Goal: Task Accomplishment & Management: Complete application form

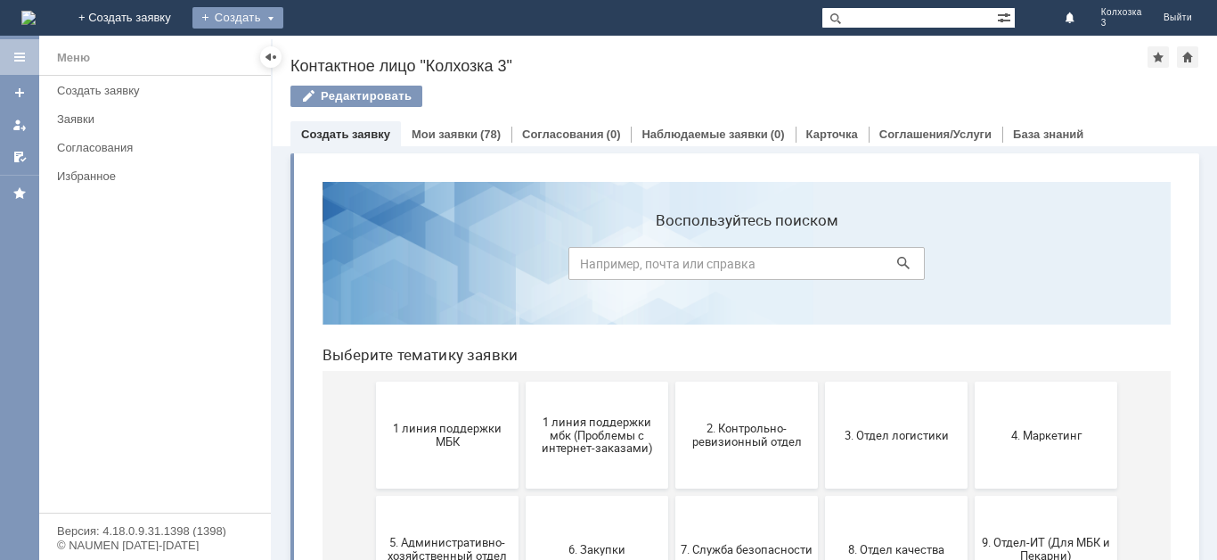
click at [283, 11] on div "Создать" at bounding box center [237, 17] width 91 height 21
click at [331, 56] on link "Заявка" at bounding box center [263, 53] width 135 height 21
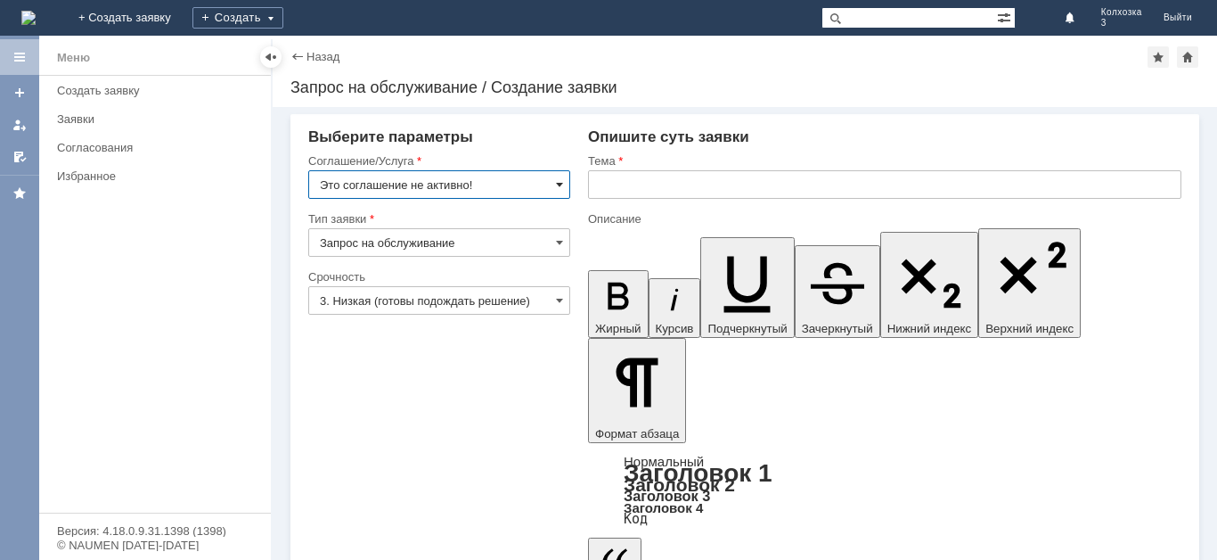
click at [561, 179] on span at bounding box center [559, 184] width 7 height 14
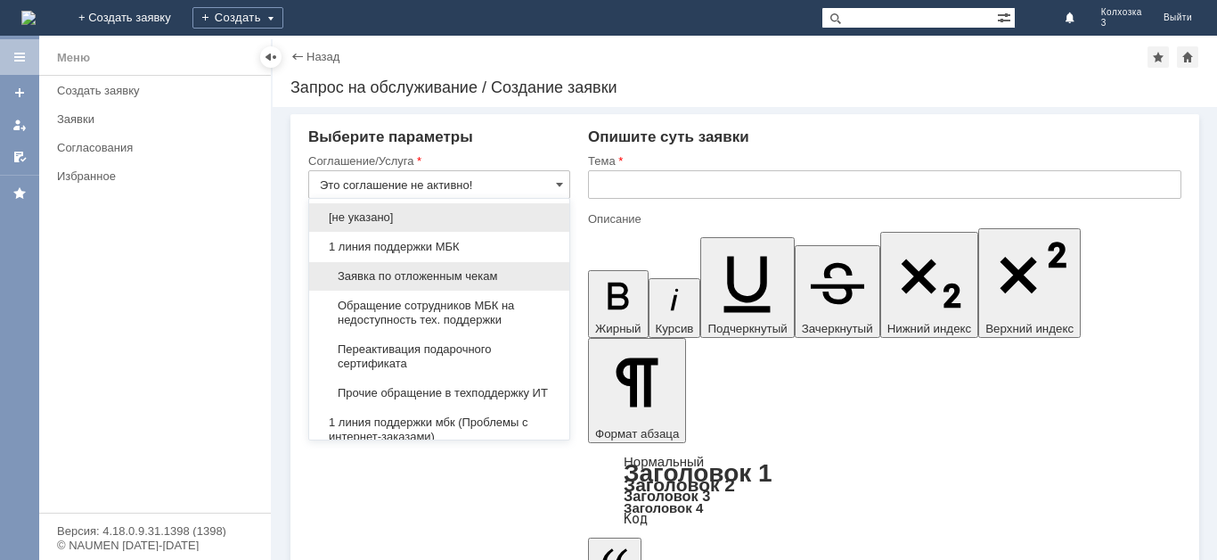
click at [450, 276] on span "Заявка по отложенным чекам" at bounding box center [439, 276] width 239 height 14
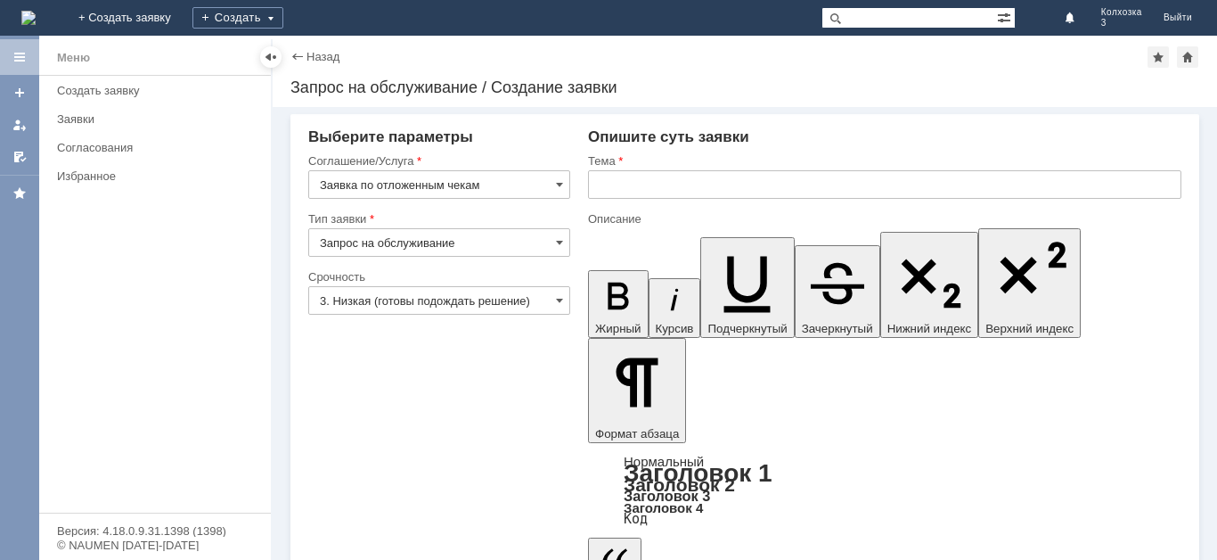
type input "Заявка по отложенным чекам"
click at [619, 187] on input "text" at bounding box center [884, 184] width 593 height 29
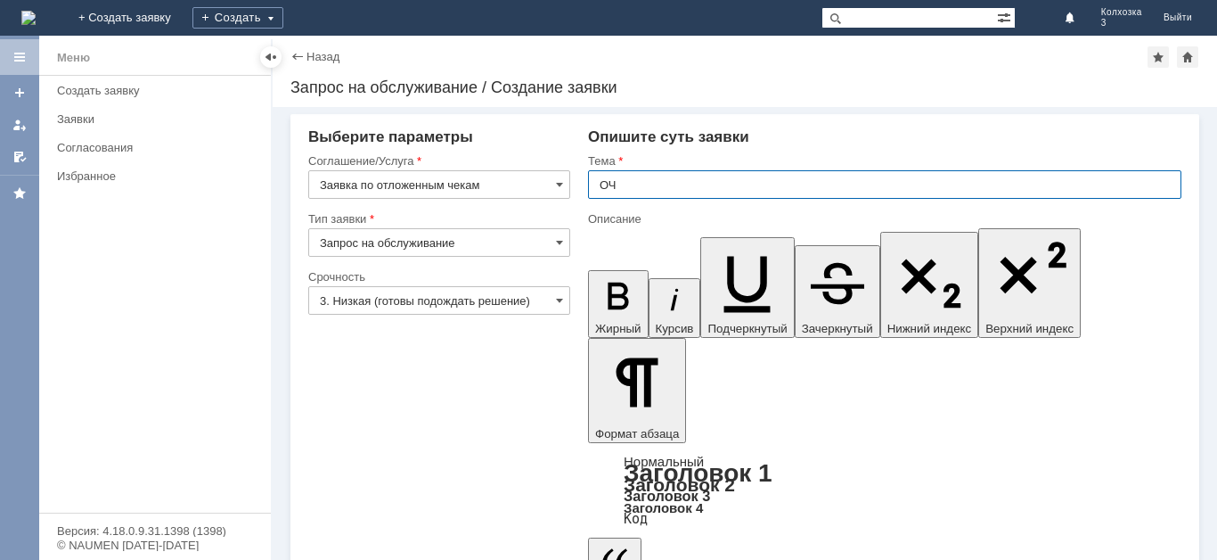
type input "ОЧ"
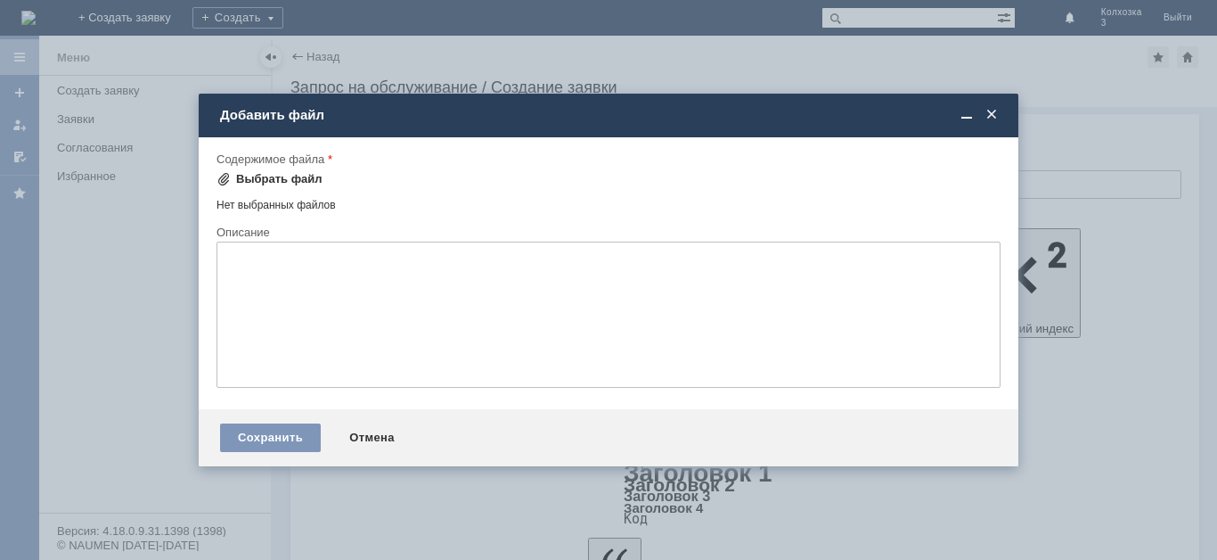
click at [257, 176] on div "Выбрать файл" at bounding box center [279, 179] width 86 height 14
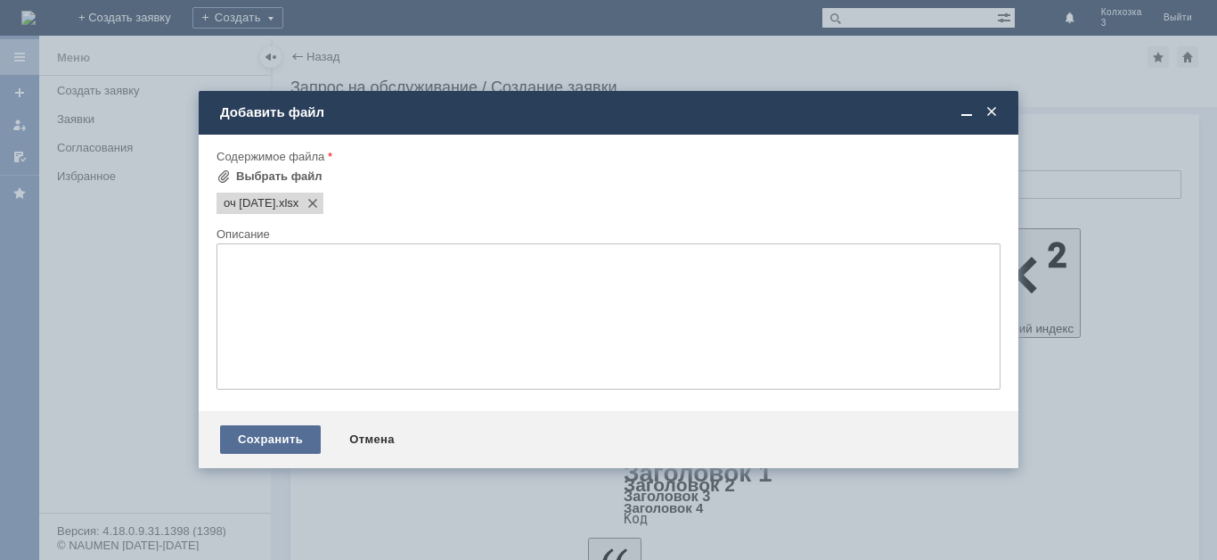
click at [296, 440] on div "Сохранить" at bounding box center [270, 439] width 101 height 29
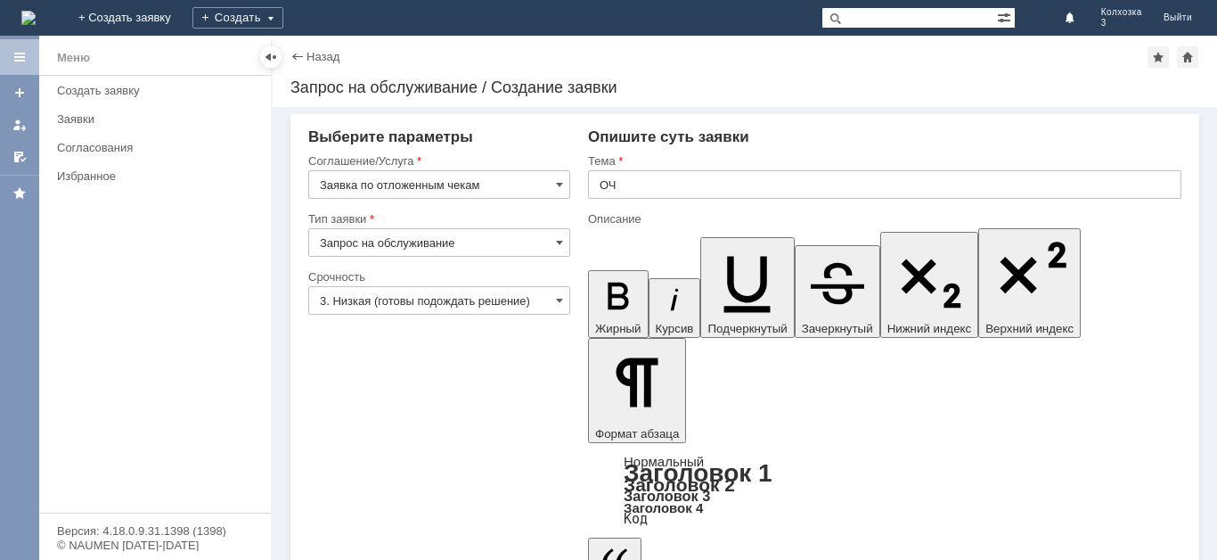
scroll to position [28, 0]
